Goal: Task Accomplishment & Management: Manage account settings

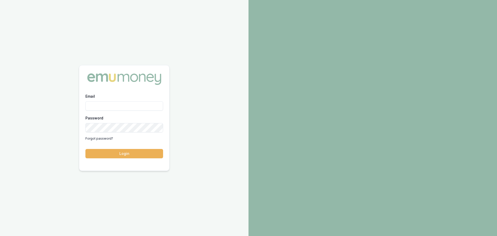
click at [93, 106] on input "Email" at bounding box center [124, 105] width 78 height 9
type input "brad.hearns@emumoney.com.au"
click at [85, 149] on button "Login" at bounding box center [124, 153] width 78 height 9
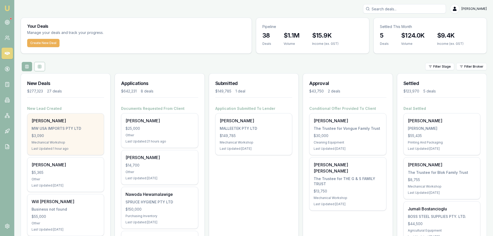
click at [60, 134] on div "$3,090" at bounding box center [66, 135] width 68 height 5
click at [54, 131] on div "Shelley Donnelly MW USA IMPORTS PTY LTD $3,090 Mechanical Workshop Last Updated…" at bounding box center [65, 133] width 76 height 41
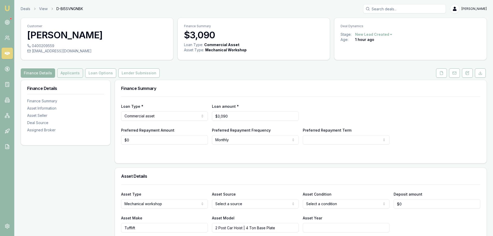
click at [63, 70] on button "Applicants" at bounding box center [70, 72] width 26 height 9
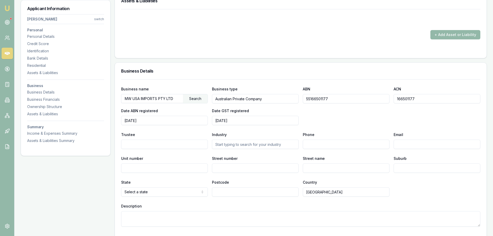
scroll to position [569, 0]
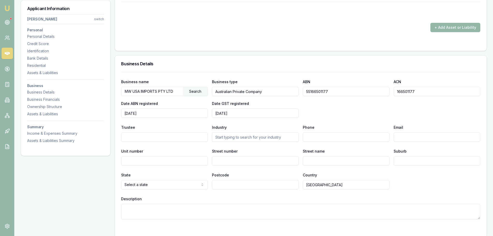
drag, startPoint x: 180, startPoint y: 90, endPoint x: 125, endPoint y: 91, distance: 54.8
click at [125, 91] on input "MW USA IMPORTS PTY LTD" at bounding box center [152, 91] width 62 height 8
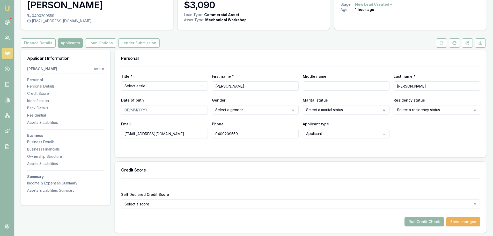
scroll to position [26, 0]
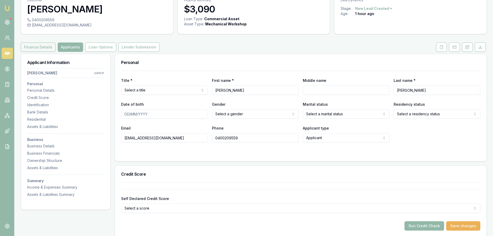
click at [40, 47] on button "Finance Details" at bounding box center [38, 46] width 35 height 9
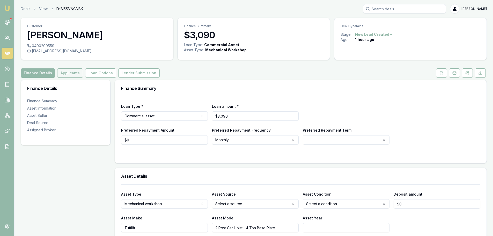
click at [75, 73] on button "Applicants" at bounding box center [70, 72] width 26 height 9
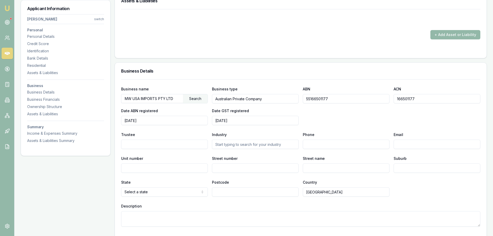
scroll to position [543, 0]
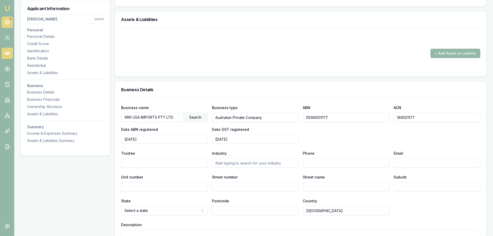
click at [10, 26] on link at bounding box center [7, 22] width 11 height 11
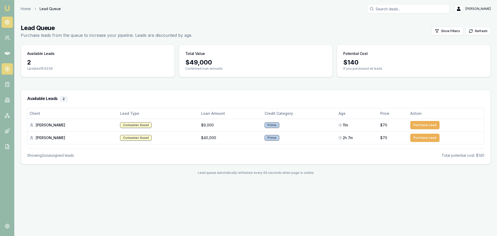
click at [2, 70] on link at bounding box center [7, 68] width 11 height 11
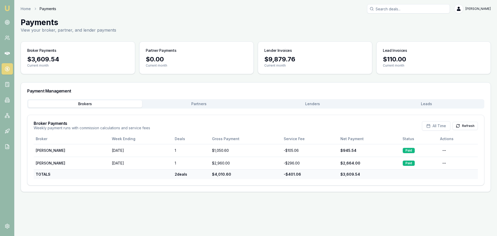
click at [292, 105] on button "Lenders" at bounding box center [313, 103] width 114 height 7
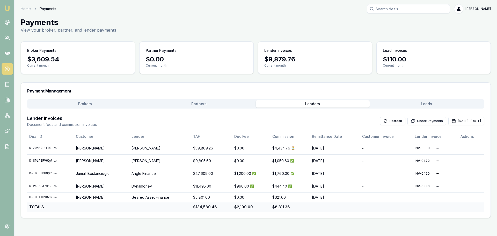
click at [407, 120] on button "Check Payments" at bounding box center [426, 121] width 39 height 8
click at [6, 50] on link at bounding box center [7, 53] width 11 height 11
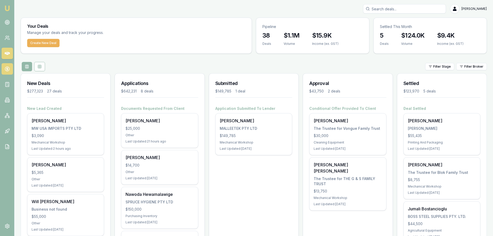
click at [5, 70] on icon at bounding box center [7, 68] width 5 height 5
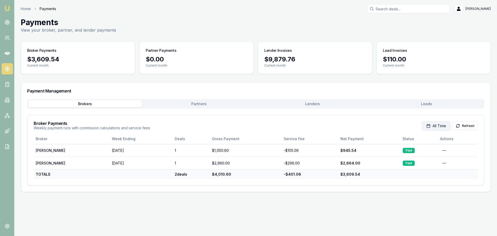
click at [428, 127] on icon "button" at bounding box center [428, 126] width 4 height 4
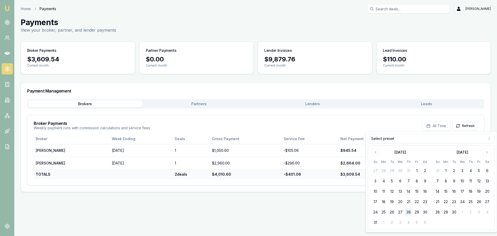
click at [402, 123] on div "Broker Payments Weekly payment runs with commission calculations and service fe…" at bounding box center [256, 125] width 444 height 9
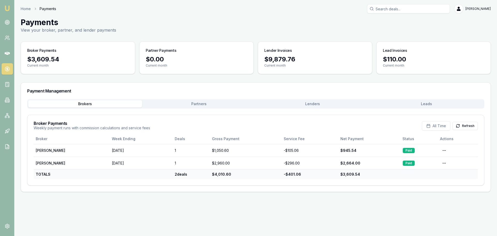
click at [317, 105] on button "Lenders" at bounding box center [313, 103] width 114 height 7
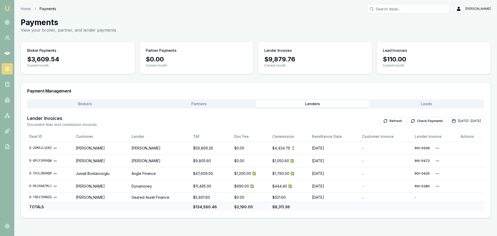
click at [79, 104] on button "Brokers" at bounding box center [85, 103] width 114 height 7
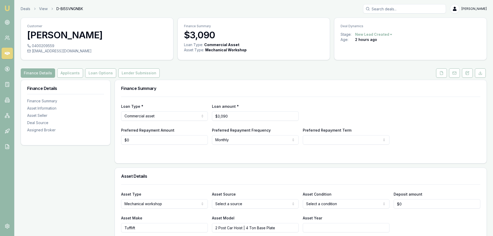
click at [177, 20] on div "Customer [PERSON_NAME] 0400209559 [EMAIL_ADDRESS][DOMAIN_NAME] Finance Summary …" at bounding box center [254, 39] width 466 height 42
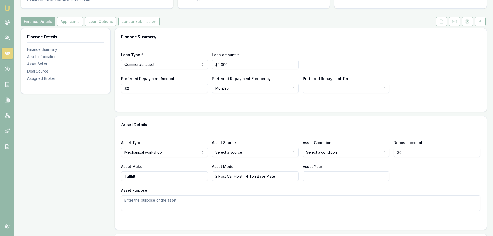
scroll to position [52, 0]
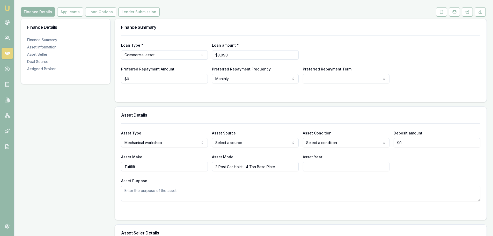
scroll to position [62, 0]
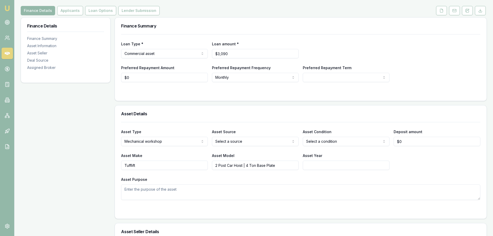
click at [342, 26] on h3 "Finance Summary" at bounding box center [300, 26] width 359 height 4
click at [315, 109] on div "Asset Details" at bounding box center [300, 113] width 371 height 17
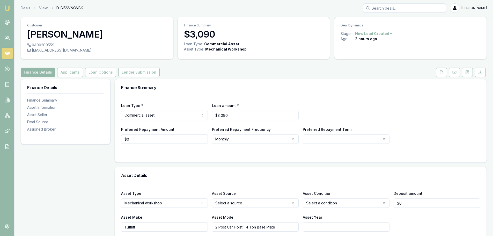
scroll to position [0, 0]
click at [189, 70] on div "Finance Details Applicants Loan Options Lender Submission" at bounding box center [254, 72] width 466 height 9
click at [196, 85] on div "Finance Summary" at bounding box center [300, 88] width 371 height 17
click at [130, 9] on div "Deals View D-BI5SVNGNBK [PERSON_NAME]" at bounding box center [254, 8] width 466 height 9
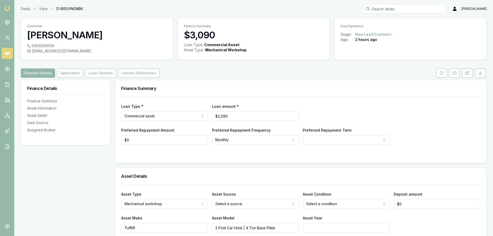
click at [130, 9] on div "Deals View D-BI5SVNGNBK [PERSON_NAME]" at bounding box center [254, 8] width 466 height 9
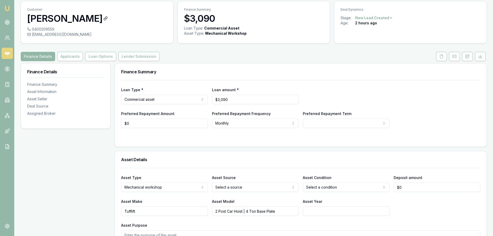
scroll to position [26, 0]
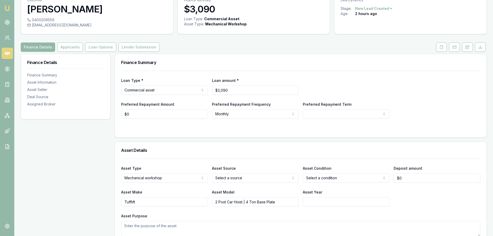
click at [61, 46] on button "Applicants" at bounding box center [70, 46] width 26 height 9
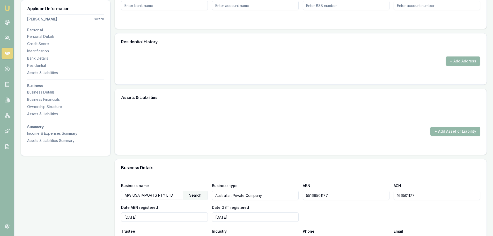
scroll to position [517, 0]
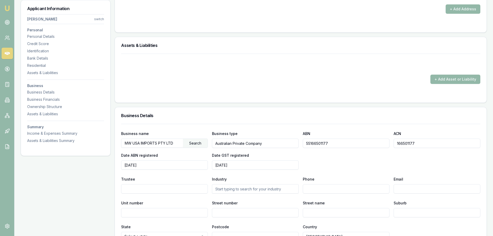
drag, startPoint x: 125, startPoint y: 144, endPoint x: 174, endPoint y: 146, distance: 49.4
click at [174, 146] on input "MW USA IMPORTS PTY LTD" at bounding box center [152, 143] width 62 height 8
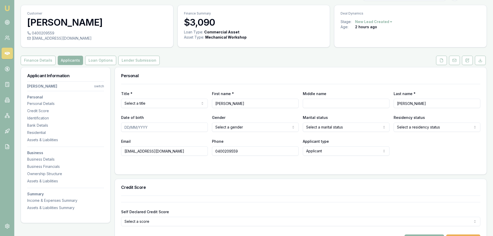
scroll to position [0, 0]
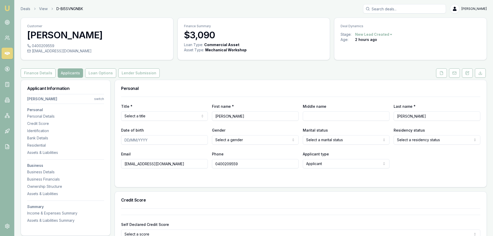
click at [269, 86] on div "Personal" at bounding box center [300, 88] width 371 height 17
click at [153, 28] on p "Customer" at bounding box center [97, 26] width 140 height 4
click at [183, 94] on div "Personal" at bounding box center [300, 88] width 371 height 17
